Goal: Task Accomplishment & Management: Complete application form

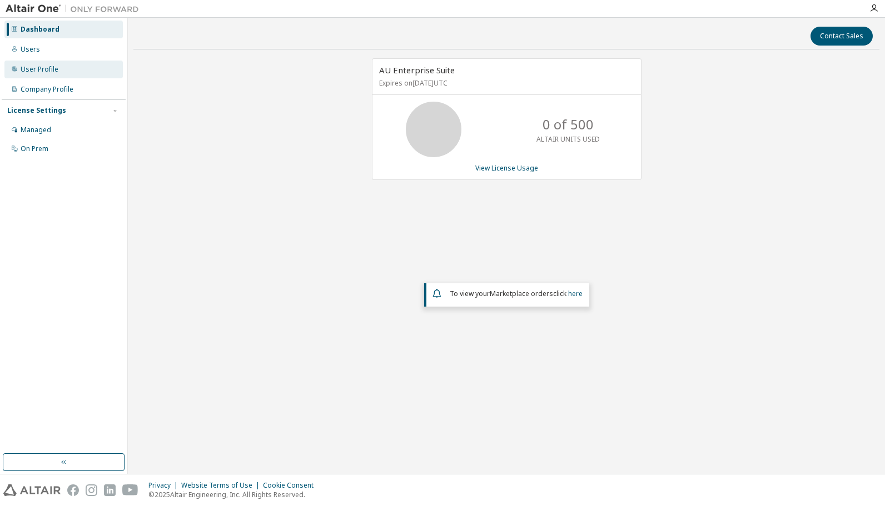
click at [64, 64] on div "User Profile" at bounding box center [63, 70] width 118 height 18
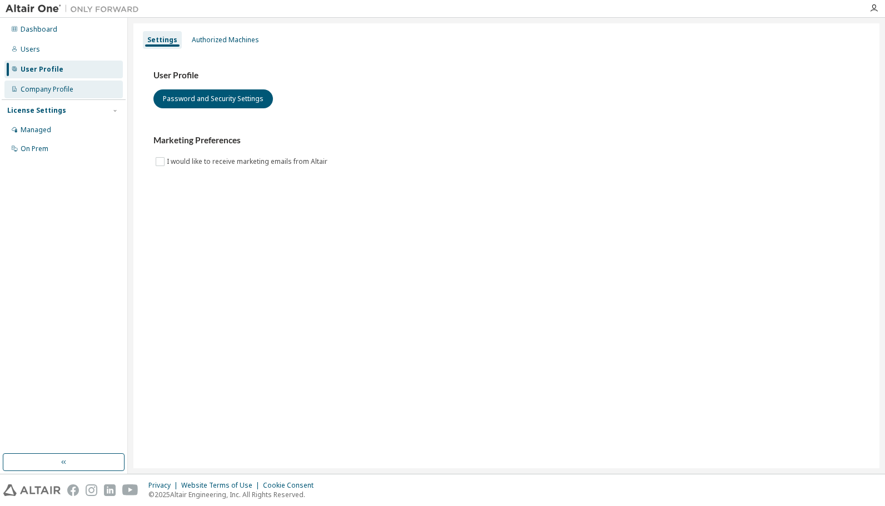
click at [73, 88] on div "Company Profile" at bounding box center [63, 90] width 118 height 18
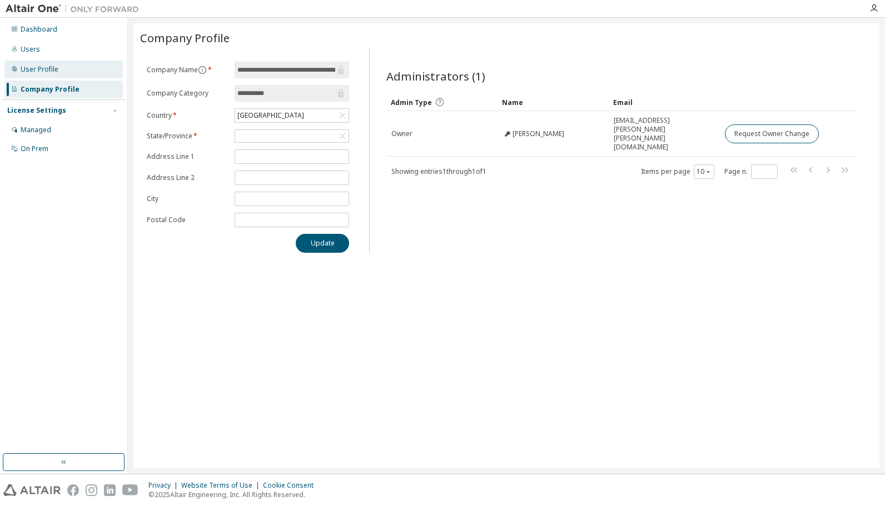
click at [47, 65] on div "User Profile" at bounding box center [40, 69] width 38 height 9
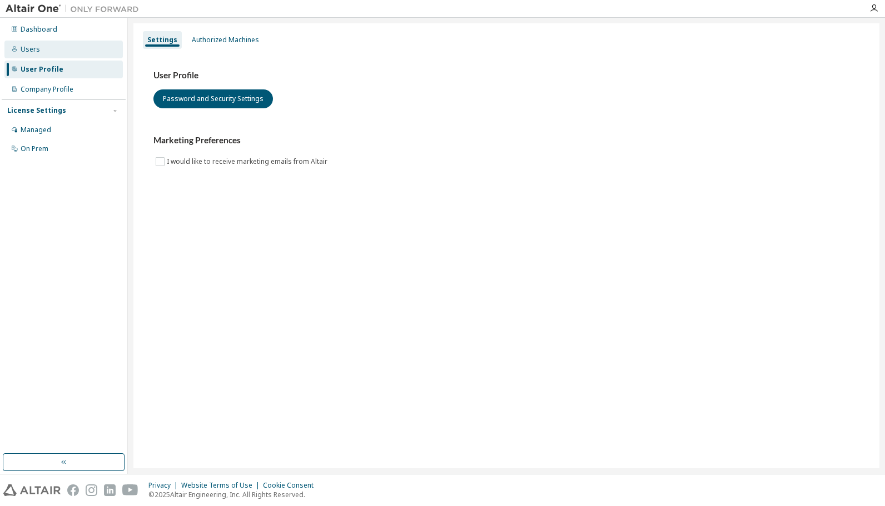
click at [56, 52] on div "Users" at bounding box center [63, 50] width 118 height 18
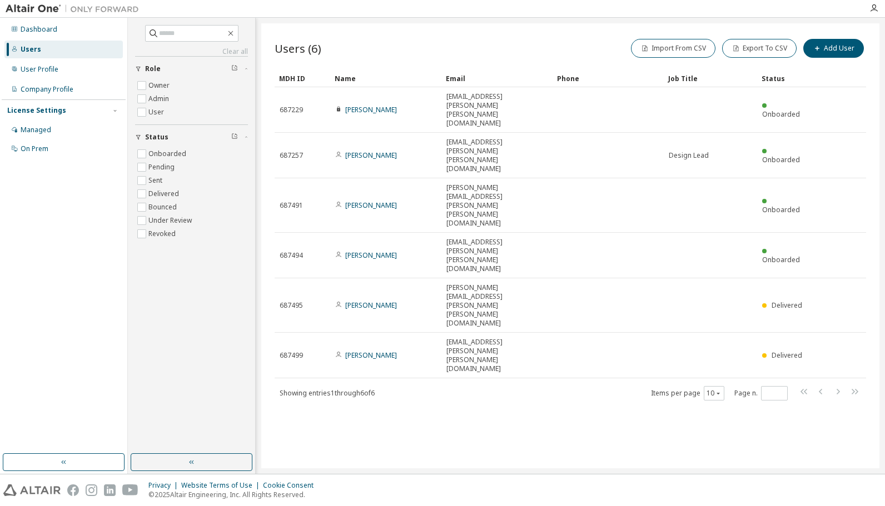
click at [407, 264] on div "Users (6) Import From CSV Export To CSV Add User Clear Load Save Save As Field …" at bounding box center [570, 245] width 618 height 445
click at [819, 49] on icon "button" at bounding box center [817, 48] width 4 height 4
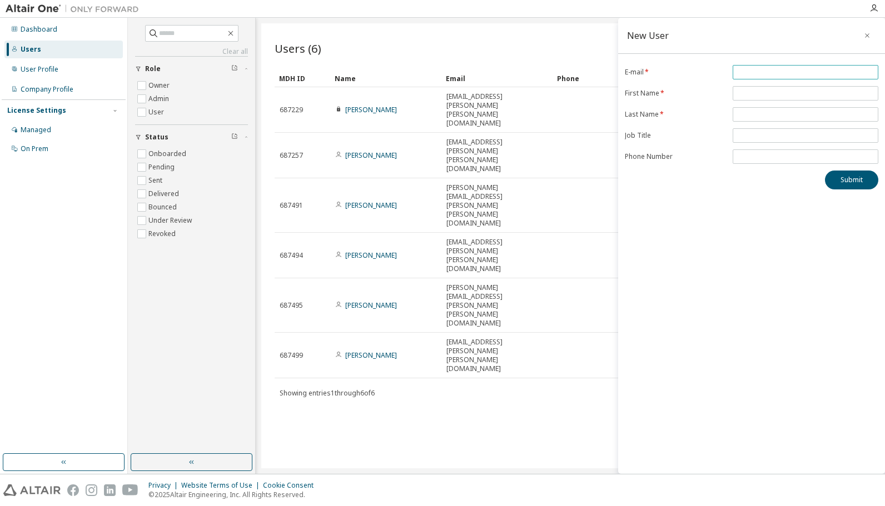
click at [818, 76] on input "email" at bounding box center [805, 72] width 140 height 9
type input "**********"
click at [774, 99] on span at bounding box center [805, 93] width 146 height 14
click at [774, 97] on span at bounding box center [805, 93] width 146 height 14
click at [772, 89] on input "text" at bounding box center [805, 93] width 140 height 9
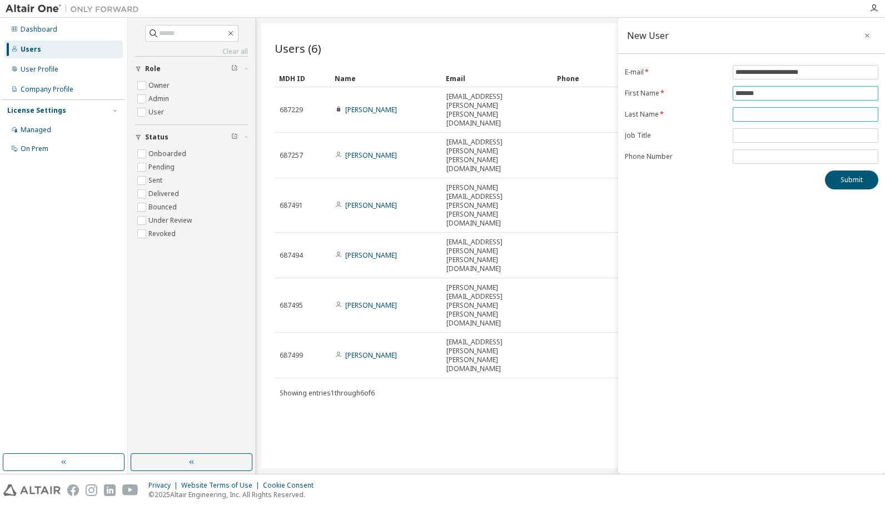
type input "*******"
click at [752, 112] on input "text" at bounding box center [805, 114] width 140 height 9
type input "*******"
click at [754, 174] on div "Submit" at bounding box center [751, 180] width 253 height 19
click at [832, 179] on button "Submit" at bounding box center [851, 180] width 53 height 19
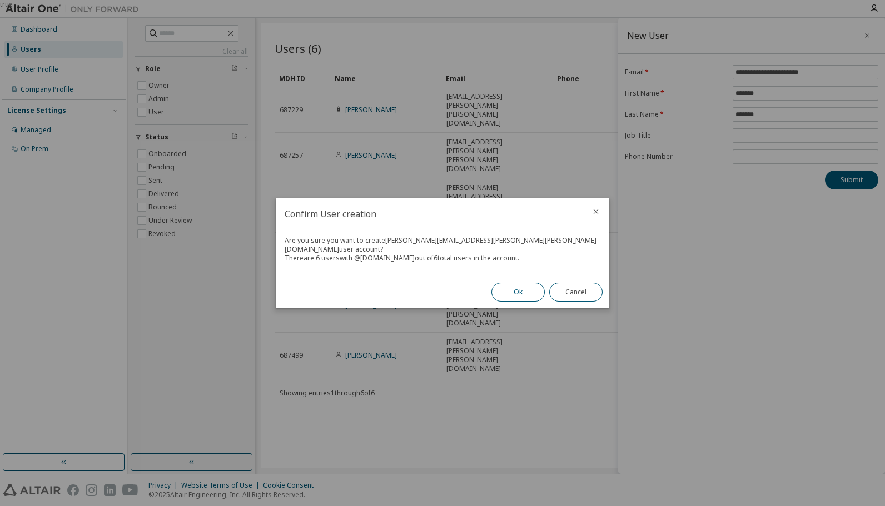
click at [521, 290] on button "Ok" at bounding box center [517, 292] width 53 height 19
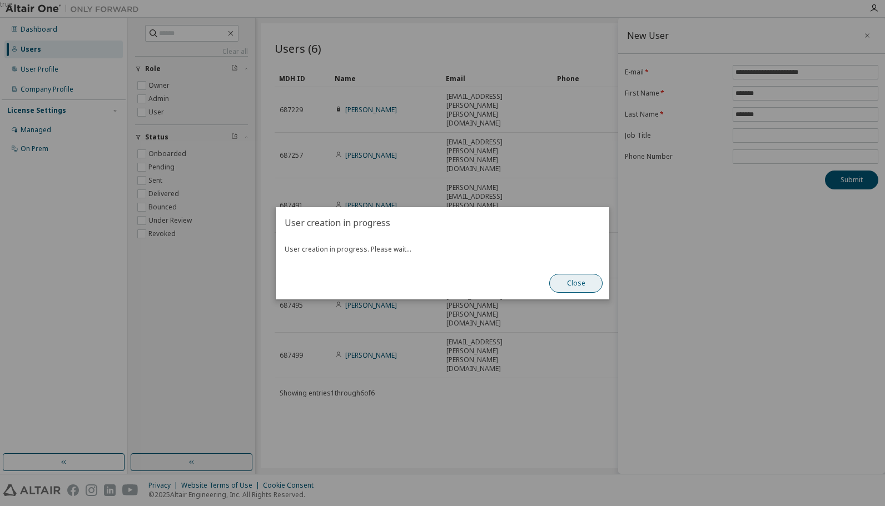
click at [585, 284] on button "Close" at bounding box center [575, 283] width 53 height 19
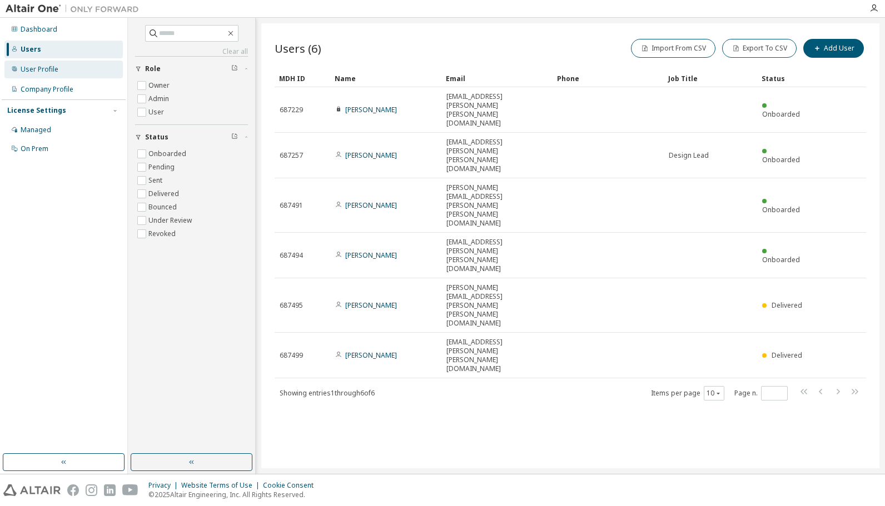
click at [64, 72] on div "User Profile" at bounding box center [63, 70] width 118 height 18
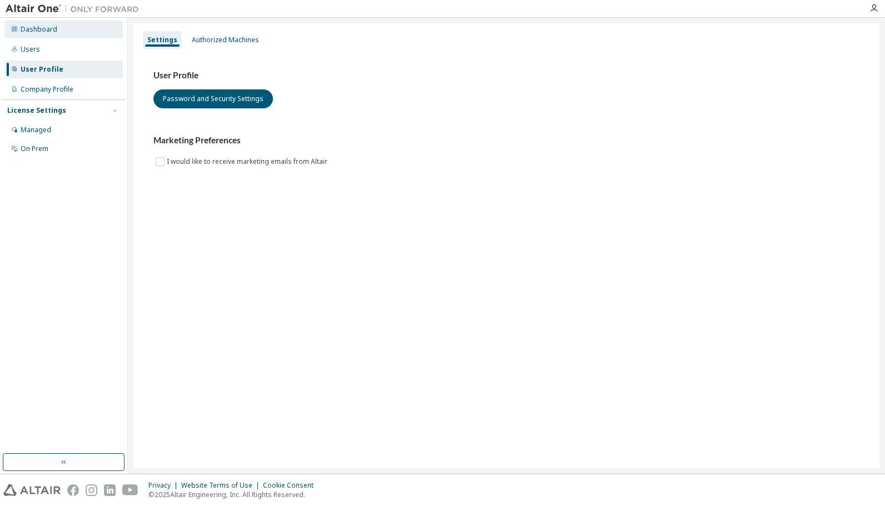
click at [53, 37] on div "Dashboard" at bounding box center [63, 30] width 118 height 18
